Goal: Check status: Check status

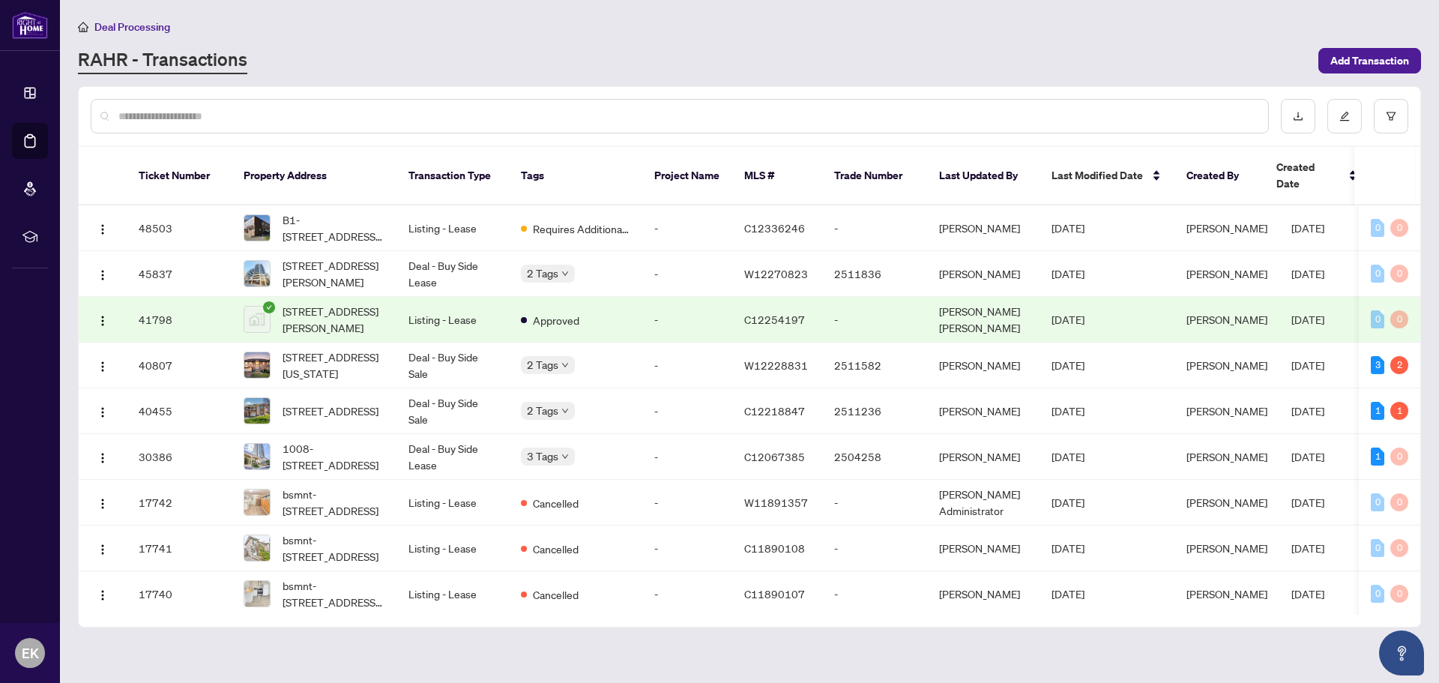
scroll to position [98, 0]
click at [576, 220] on span "Requires Additional Docs" at bounding box center [581, 228] width 97 height 16
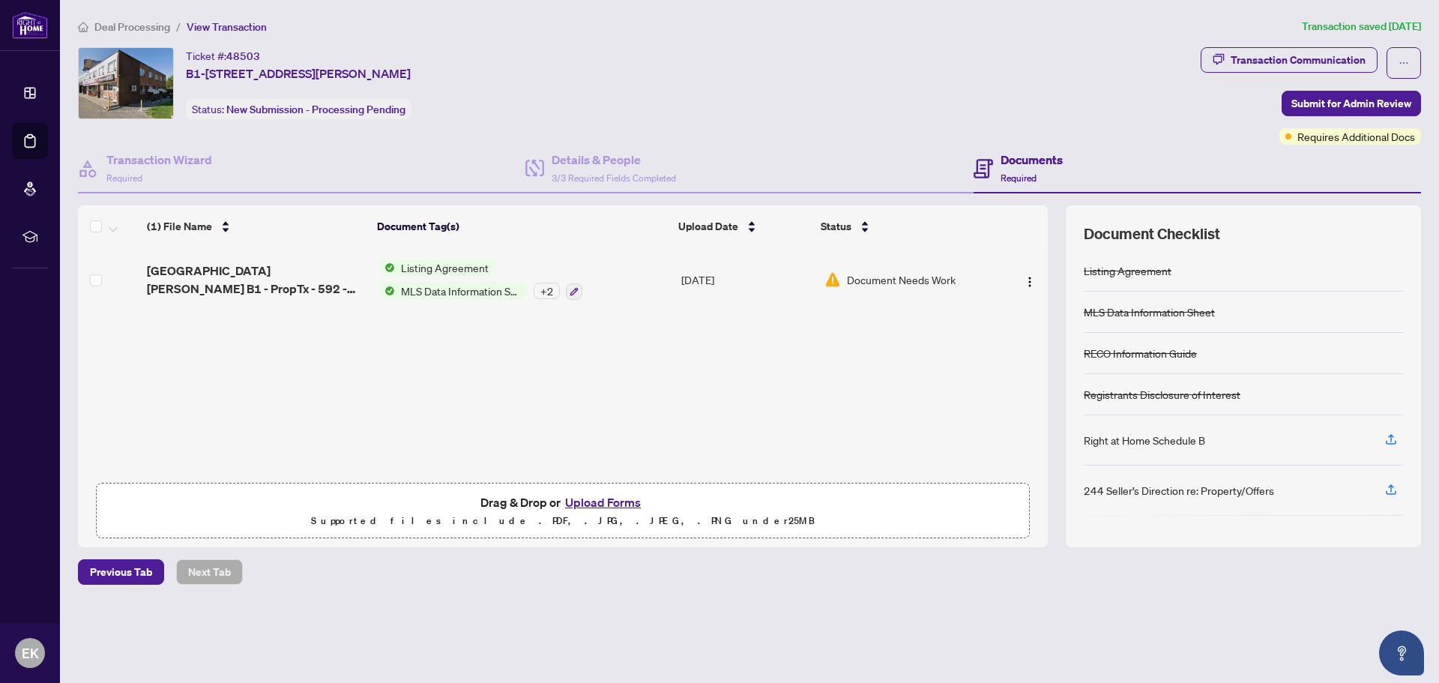
click at [446, 268] on span "Listing Agreement" at bounding box center [445, 267] width 100 height 16
click at [764, 401] on div "(1) File Name Document Tag(s) Upload Date Status 1760 Victoria Park Ave B1 - Pr…" at bounding box center [563, 376] width 970 height 342
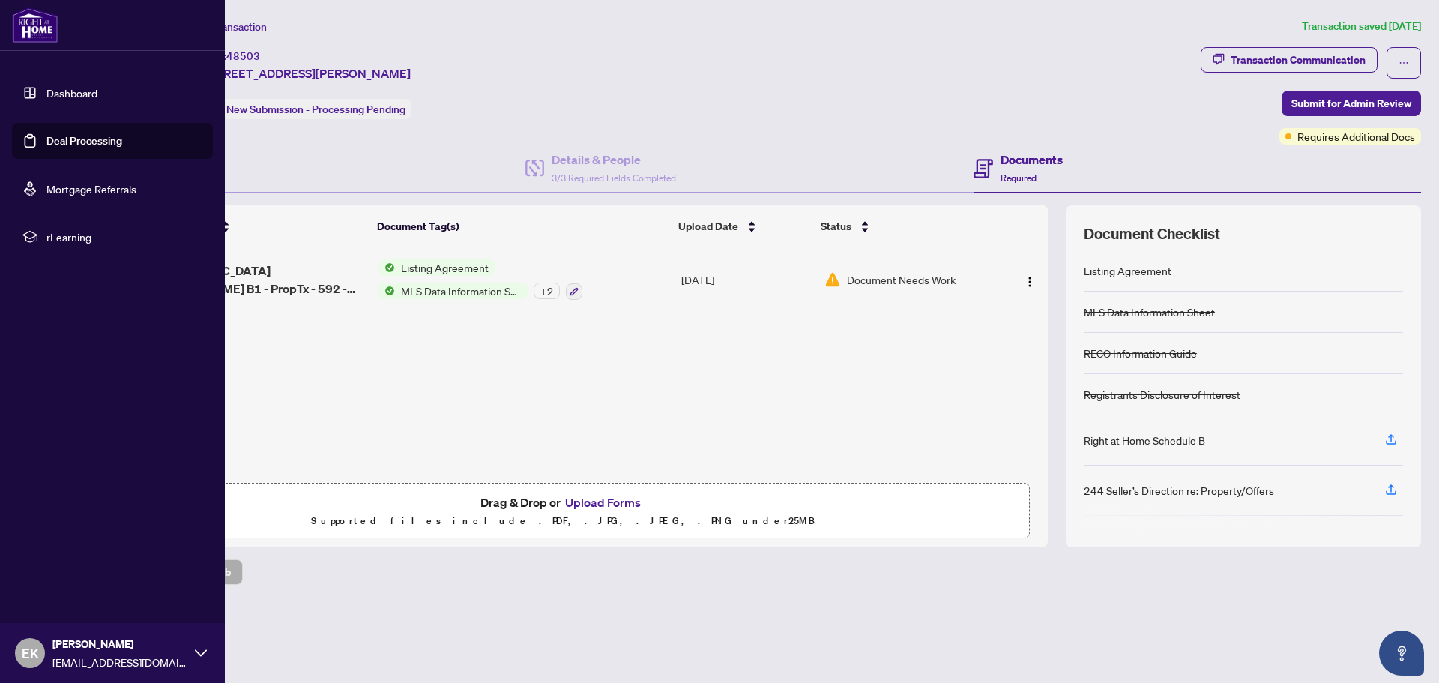
click at [108, 139] on link "Deal Processing" at bounding box center [84, 140] width 76 height 13
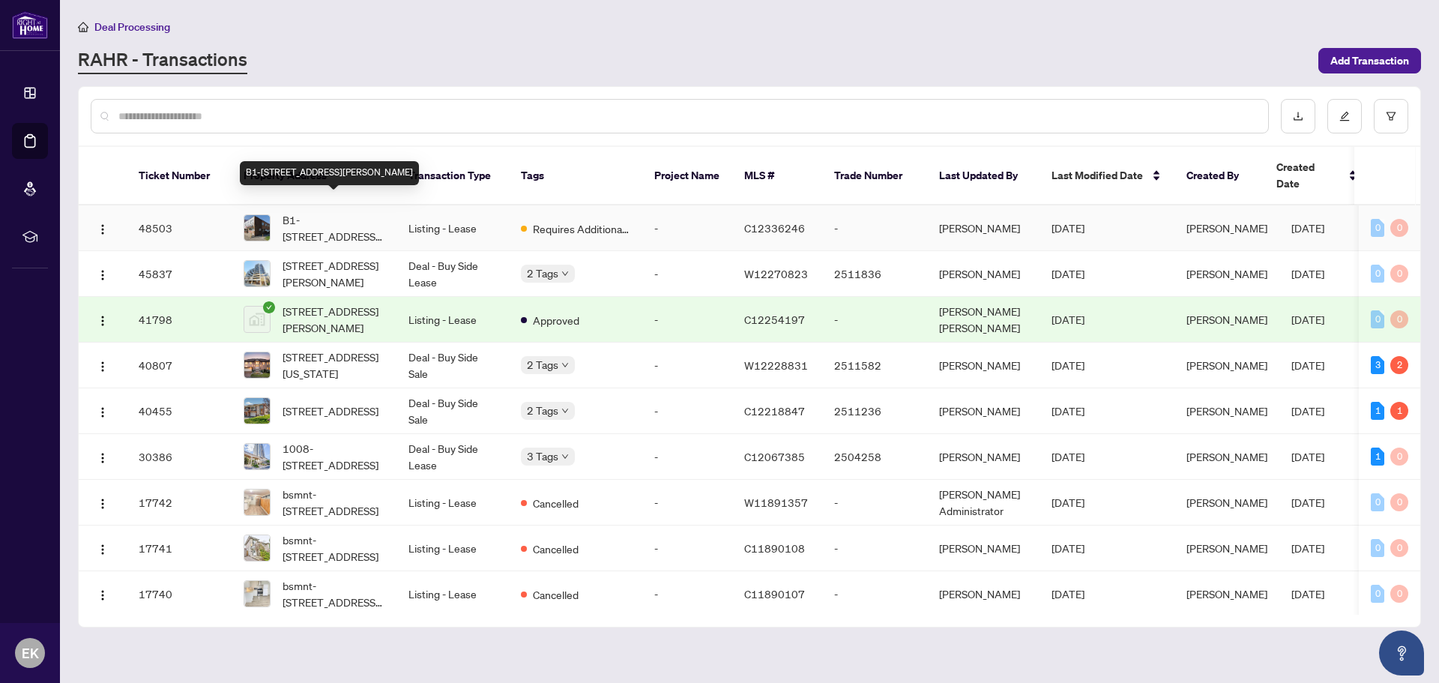
click at [323, 218] on span "B1-[STREET_ADDRESS][PERSON_NAME]" at bounding box center [334, 227] width 102 height 33
